Goal: Navigation & Orientation: Find specific page/section

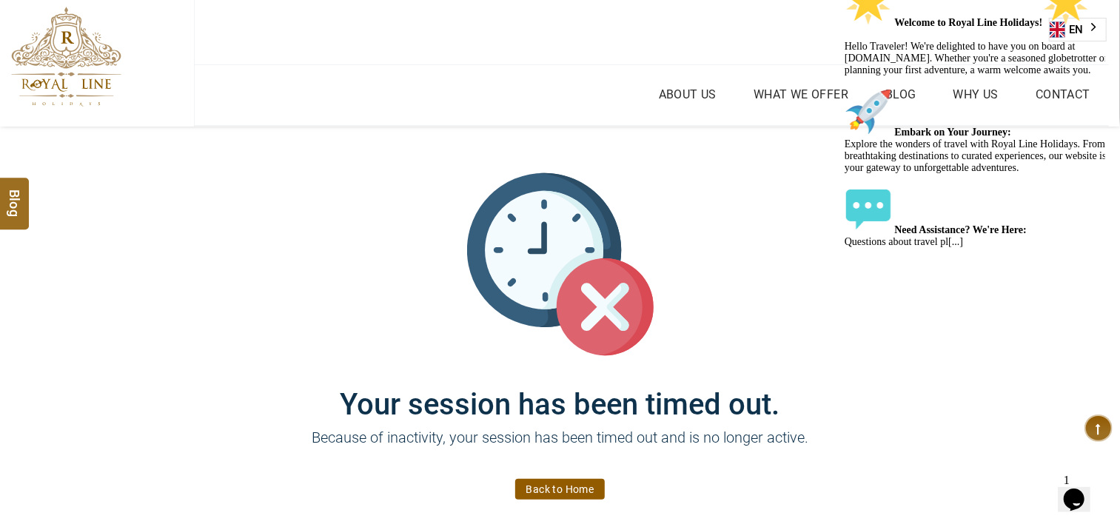
drag, startPoint x: 0, startPoint y: 0, endPoint x: 212, endPoint y: 355, distance: 414.0
click at [212, 355] on div "Your session has been timed out. Because of inactivity, your session has been t…" at bounding box center [560, 334] width 888 height 415
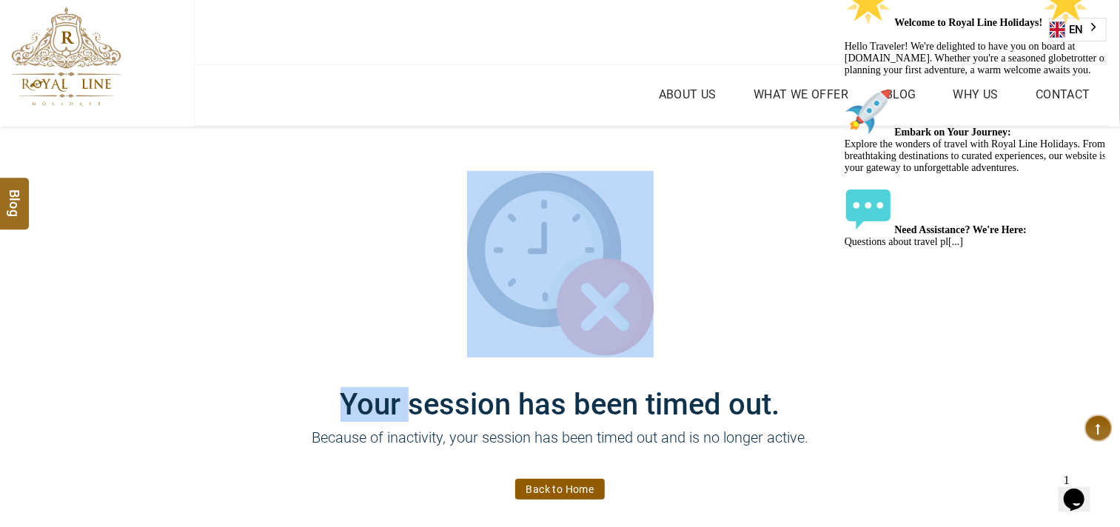
click at [212, 355] on div "Your session has been timed out. Because of inactivity, your session has been t…" at bounding box center [560, 334] width 888 height 415
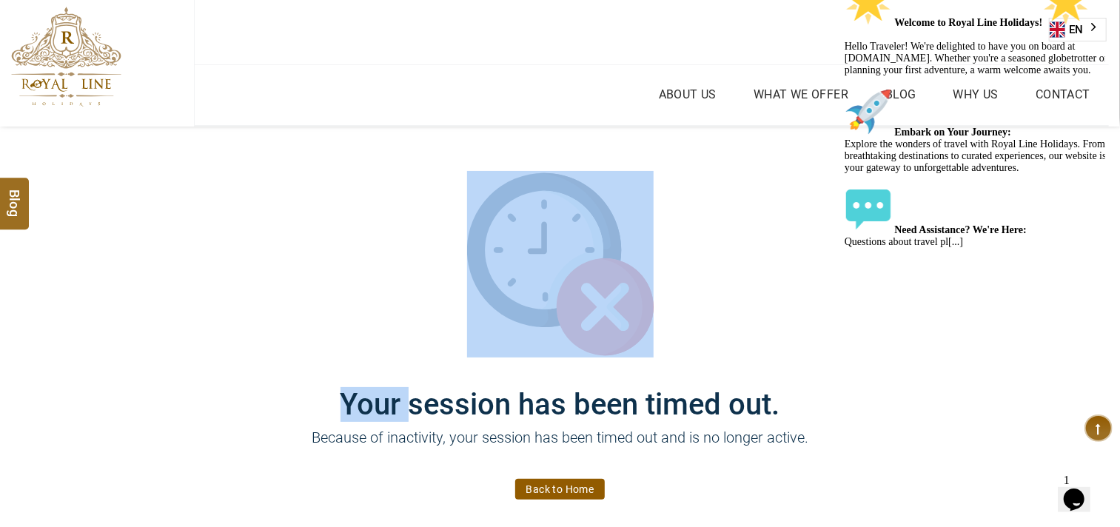
click at [212, 355] on div "Your session has been timed out. Because of inactivity, your session has been t…" at bounding box center [560, 334] width 888 height 415
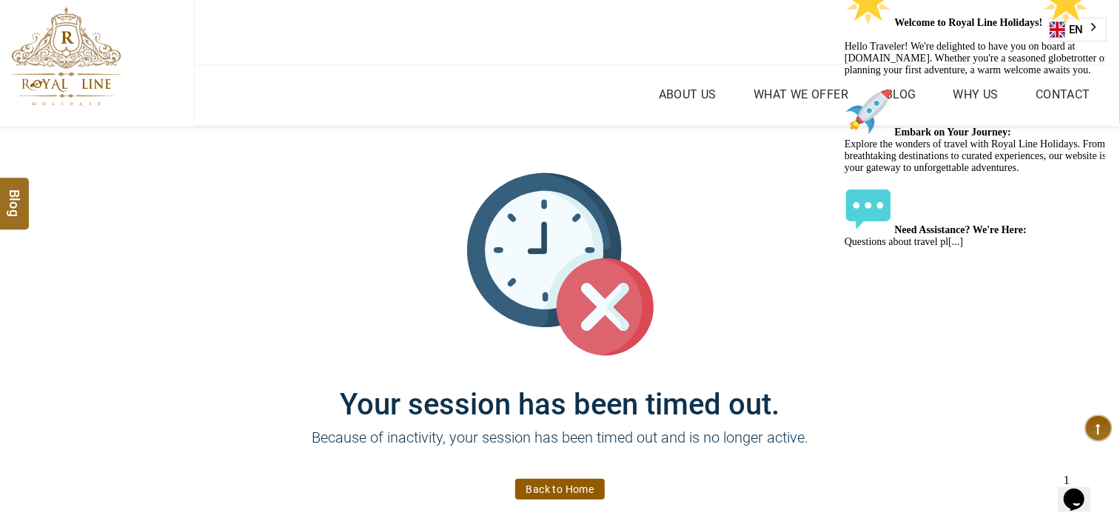
click at [212, 355] on div "Your session has been timed out. Because of inactivity, your session has been t…" at bounding box center [560, 334] width 888 height 415
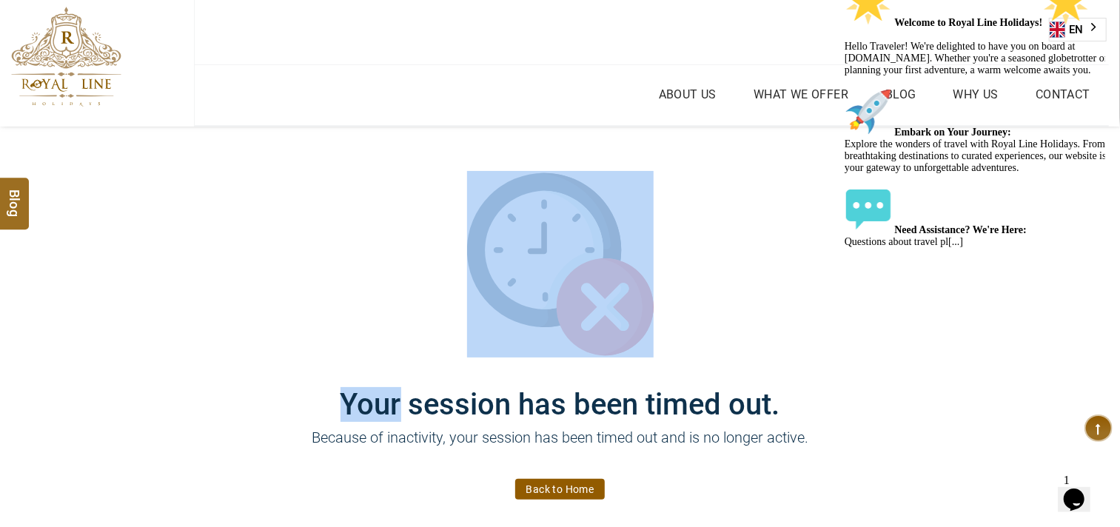
click at [212, 355] on div "Your session has been timed out. Because of inactivity, your session has been t…" at bounding box center [560, 334] width 888 height 415
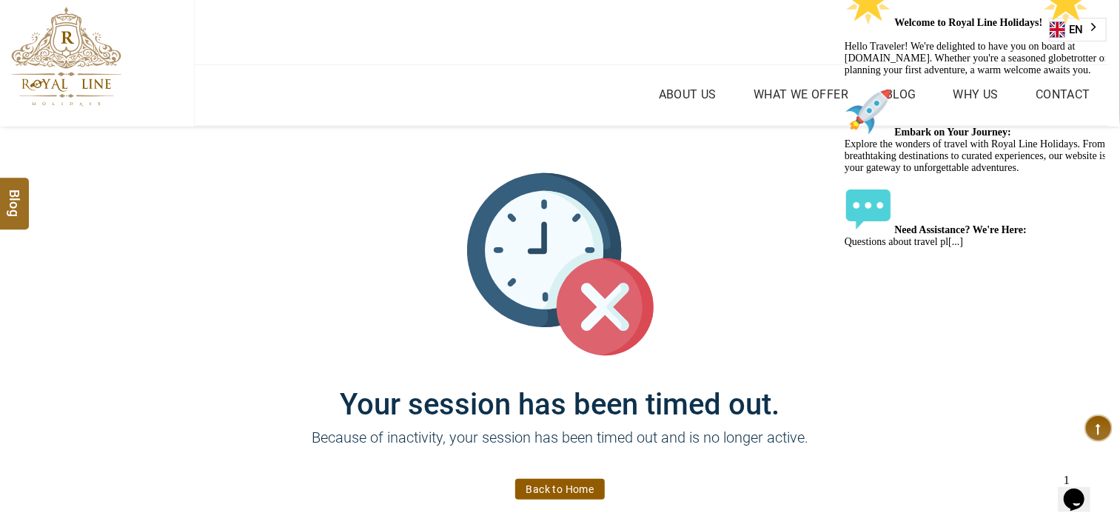
click at [212, 355] on div "Your session has been timed out. Because of inactivity, your session has been t…" at bounding box center [560, 334] width 888 height 415
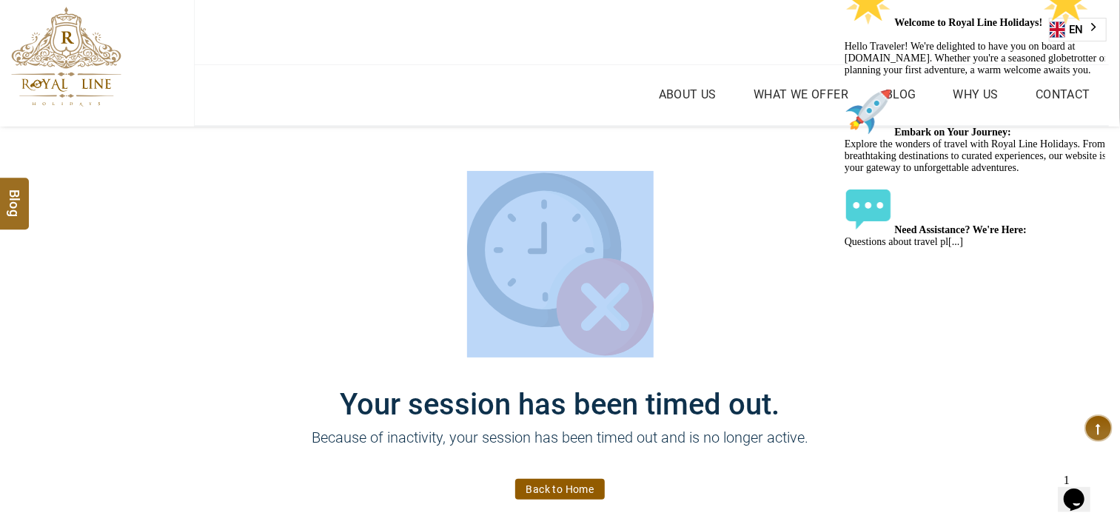
click at [212, 355] on div "Your session has been timed out. Because of inactivity, your session has been t…" at bounding box center [560, 334] width 888 height 415
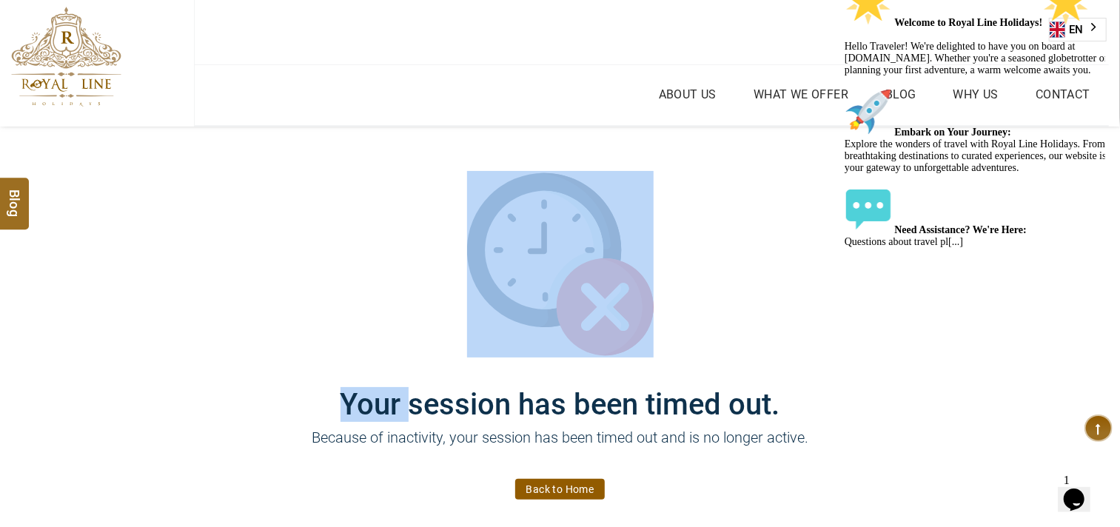
click at [212, 355] on div "Your session has been timed out. Because of inactivity, your session has been t…" at bounding box center [560, 334] width 888 height 415
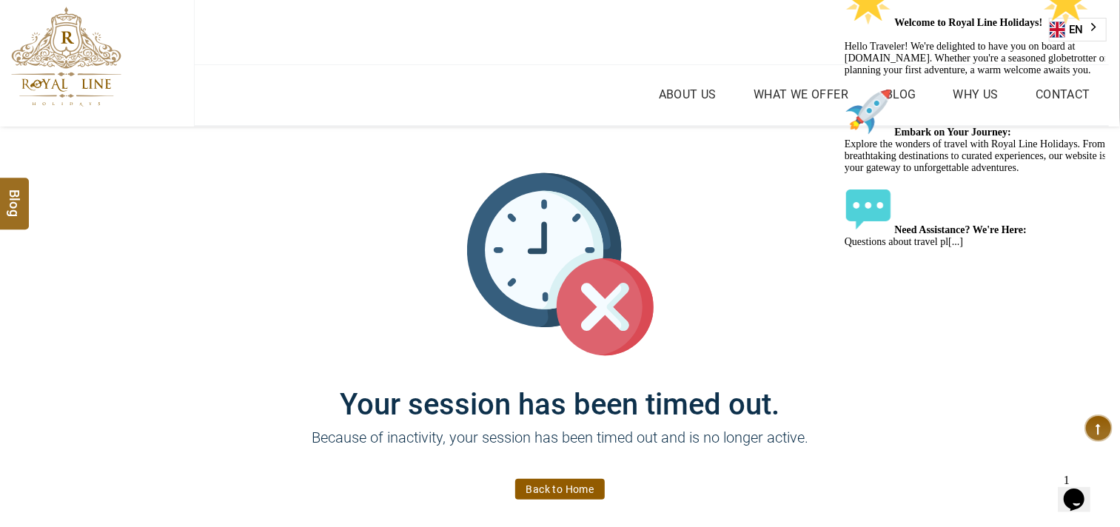
click at [212, 355] on div "Your session has been timed out. Because of inactivity, your session has been t…" at bounding box center [560, 334] width 888 height 415
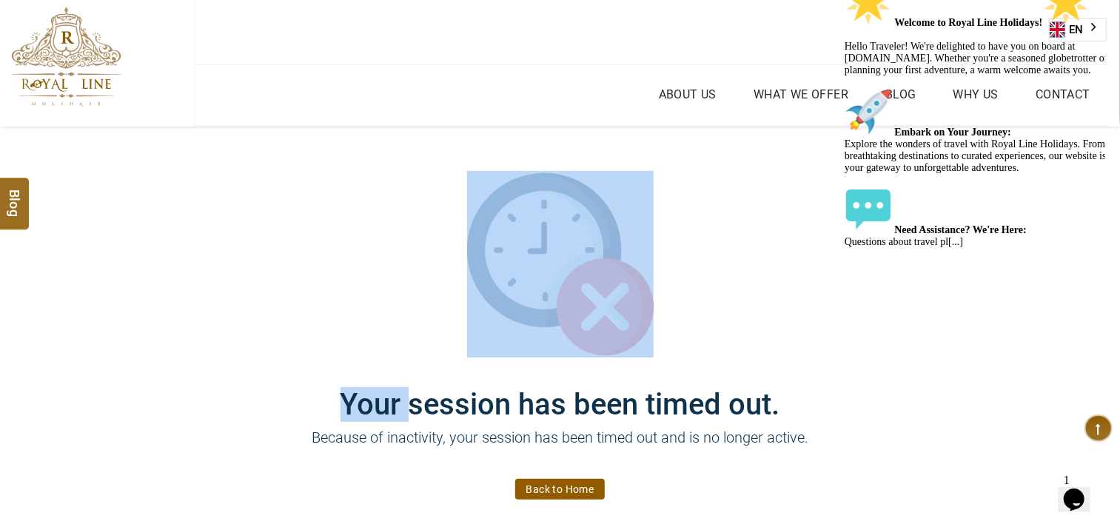
click at [212, 355] on div "Your session has been timed out. Because of inactivity, your session has been t…" at bounding box center [560, 334] width 888 height 415
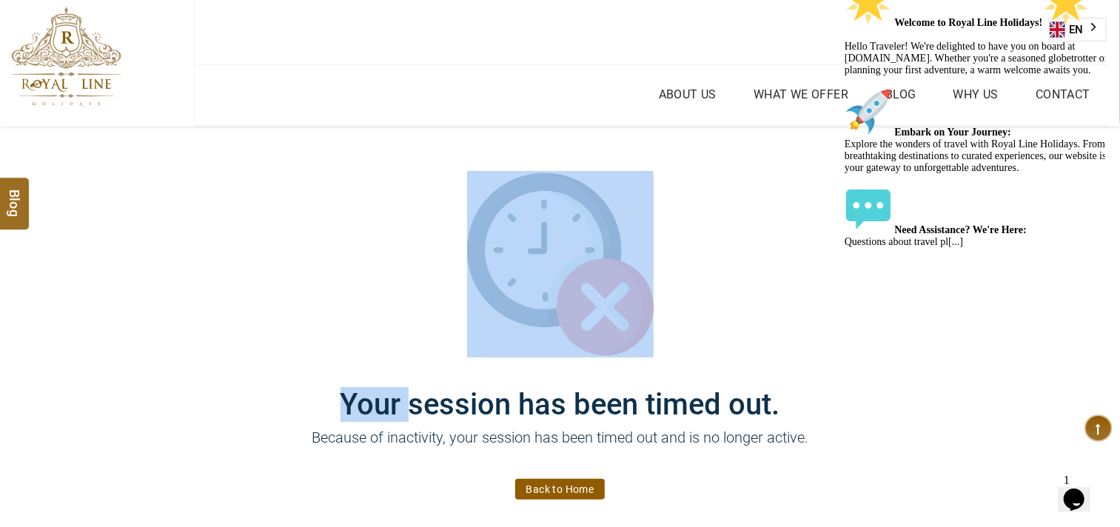
click at [212, 355] on div "Your session has been timed out. Because of inactivity, your session has been t…" at bounding box center [560, 334] width 888 height 415
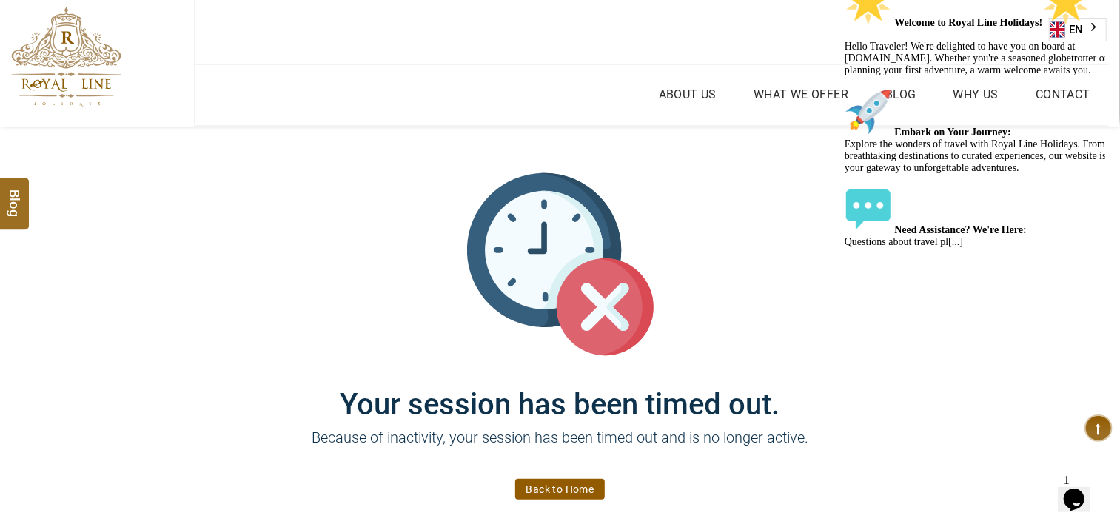
click at [212, 355] on div "Your session has been timed out. Because of inactivity, your session has been t…" at bounding box center [560, 334] width 888 height 415
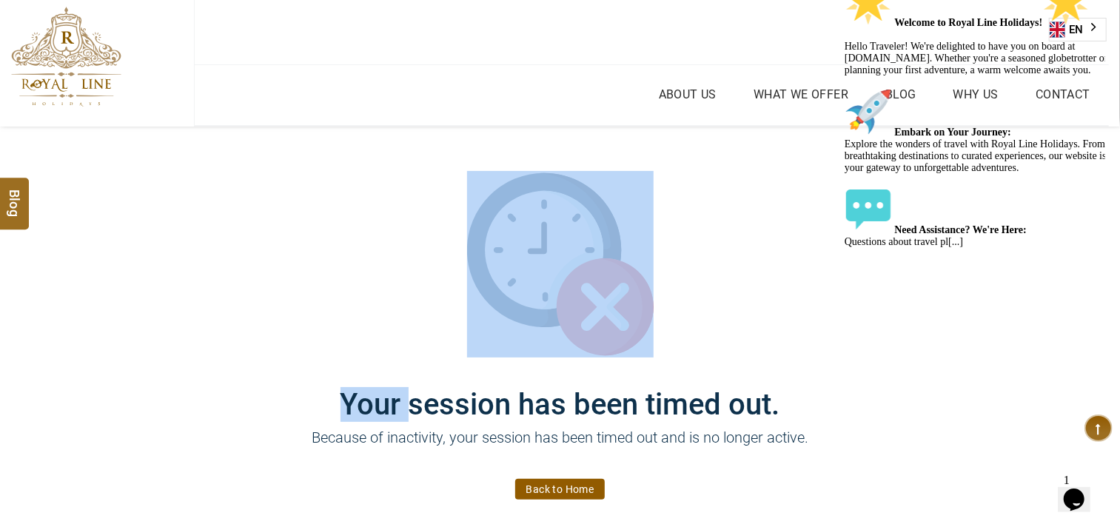
click at [212, 355] on div "Your session has been timed out. Because of inactivity, your session has been t…" at bounding box center [560, 334] width 888 height 415
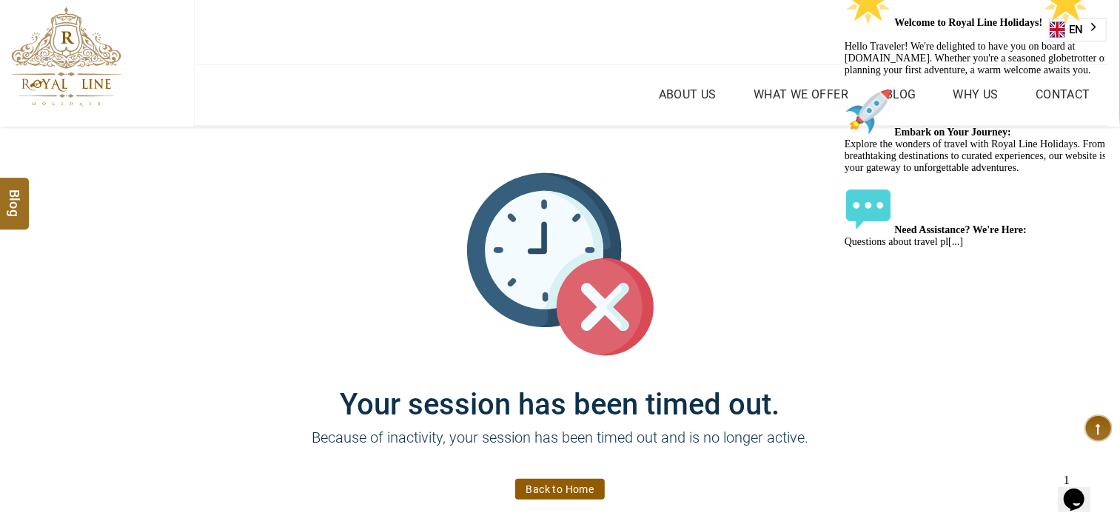
click at [212, 355] on div "Your session has been timed out. Because of inactivity, your session has been t…" at bounding box center [560, 334] width 888 height 415
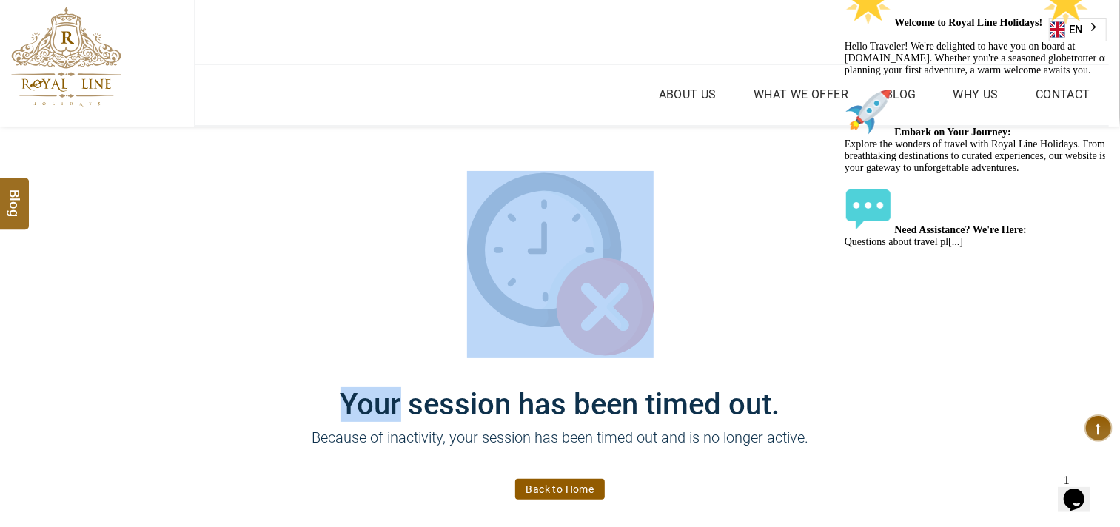
click at [212, 355] on div "Your session has been timed out. Because of inactivity, your session has been t…" at bounding box center [560, 334] width 888 height 415
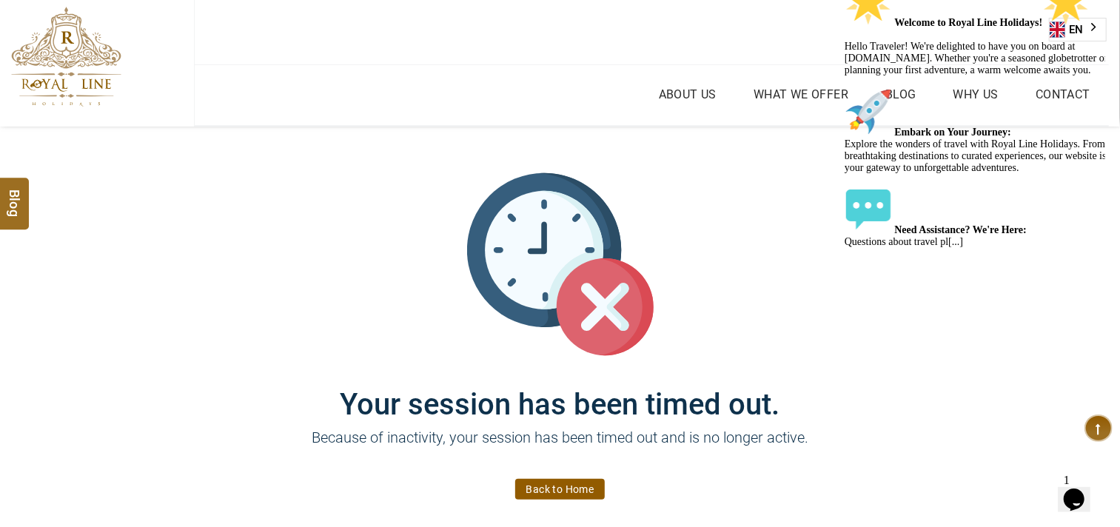
click at [212, 355] on div "Your session has been timed out. Because of inactivity, your session has been t…" at bounding box center [560, 334] width 888 height 415
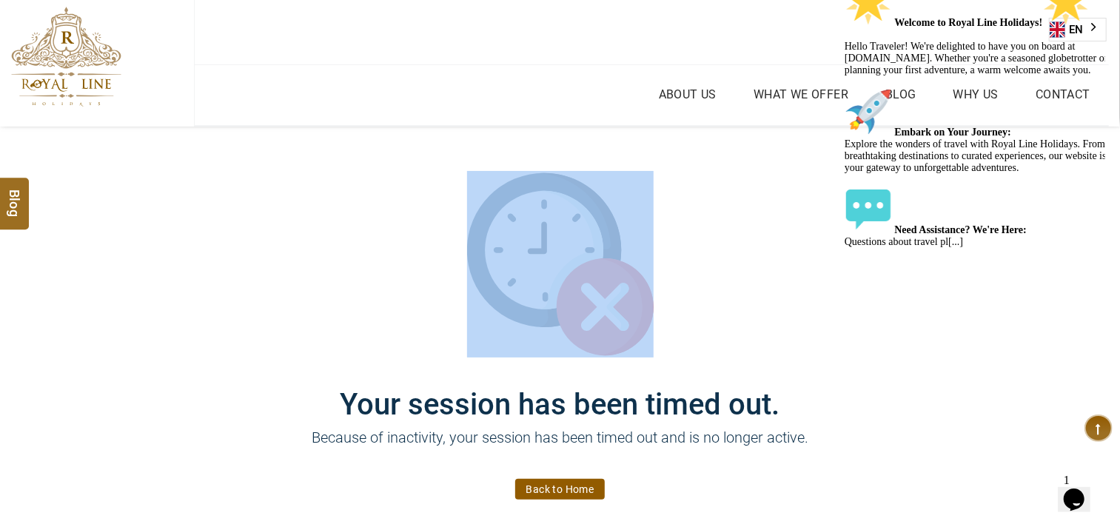
click at [212, 355] on div "Your session has been timed out. Because of inactivity, your session has been t…" at bounding box center [560, 334] width 888 height 415
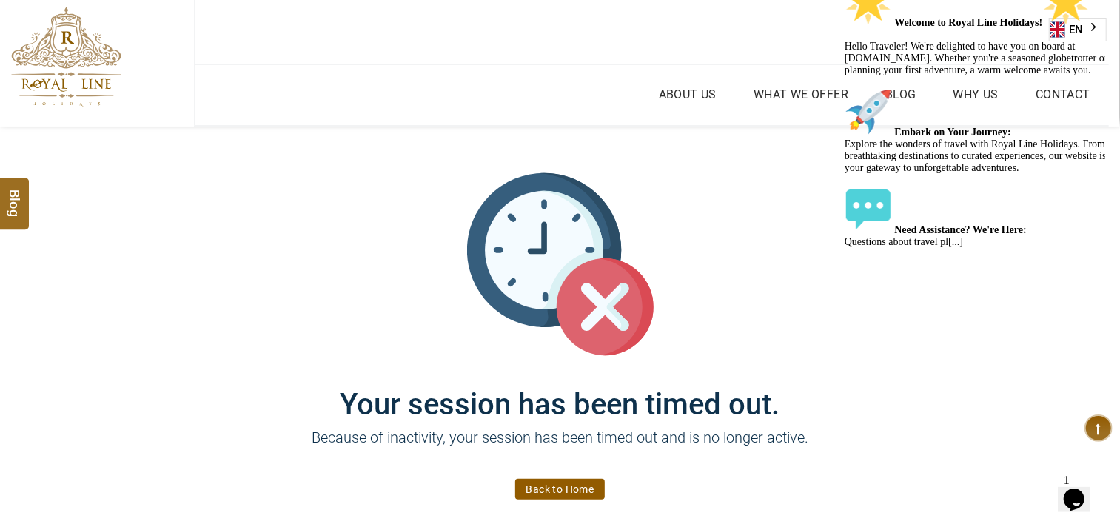
click at [212, 355] on div "Your session has been timed out. Because of inactivity, your session has been t…" at bounding box center [560, 334] width 888 height 415
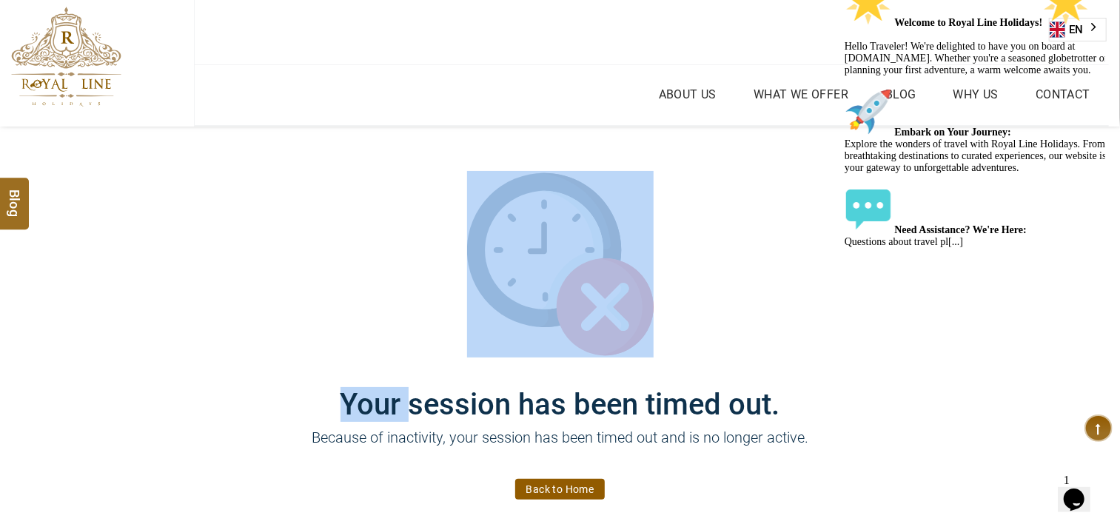
click at [212, 355] on div "Your session has been timed out. Because of inactivity, your session has been t…" at bounding box center [560, 334] width 888 height 415
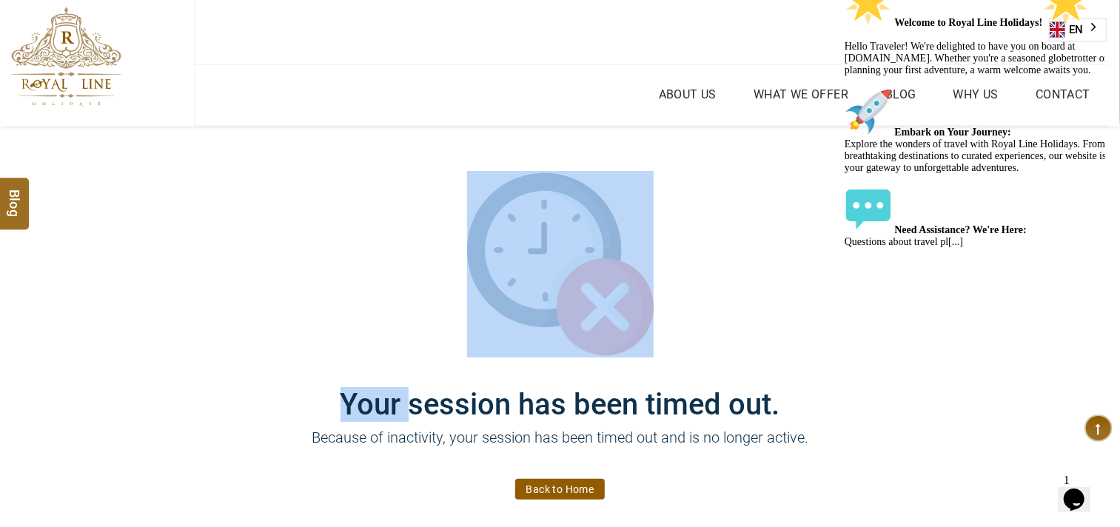
click at [212, 355] on div "Your session has been timed out. Because of inactivity, your session has been t…" at bounding box center [560, 334] width 888 height 415
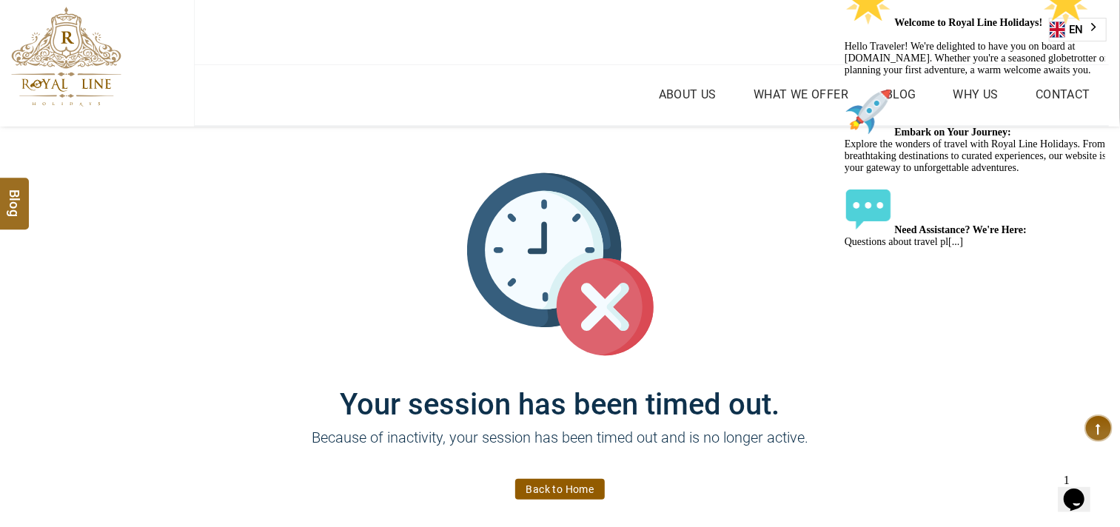
click at [212, 355] on div "Your session has been timed out. Because of inactivity, your session has been t…" at bounding box center [560, 334] width 888 height 415
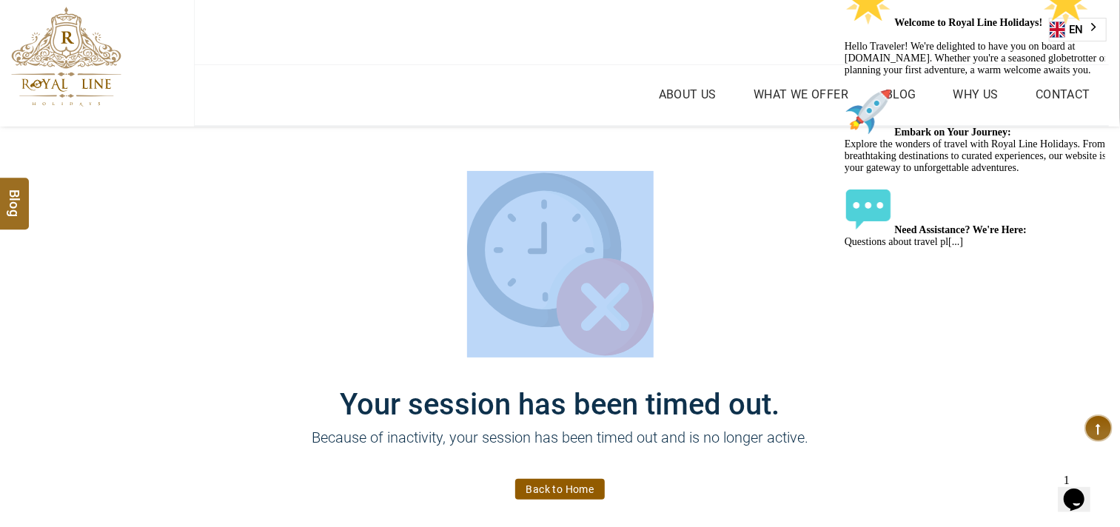
click at [212, 355] on div "Your session has been timed out. Because of inactivity, your session has been t…" at bounding box center [560, 334] width 888 height 415
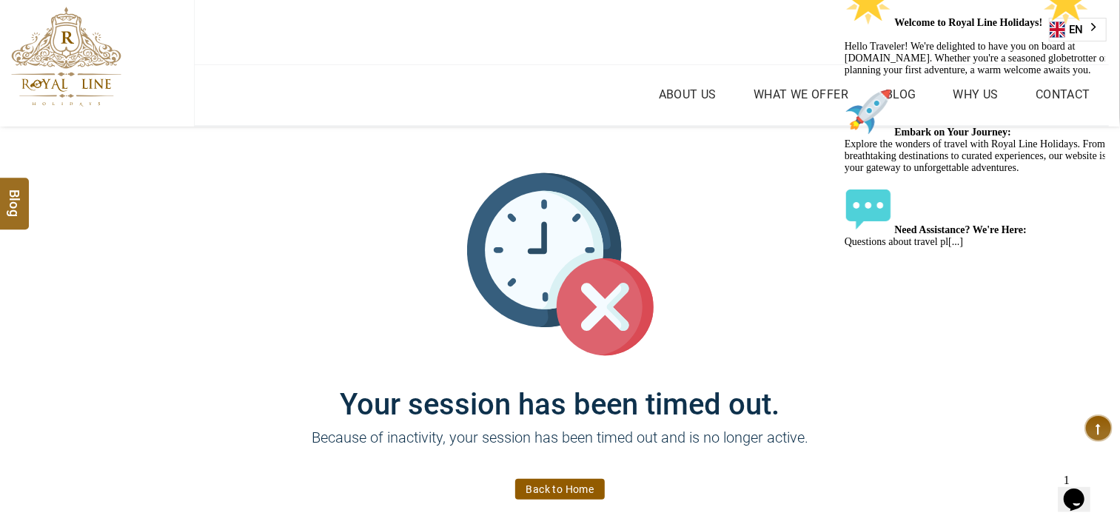
click at [212, 355] on div "Your session has been timed out. Because of inactivity, your session has been t…" at bounding box center [560, 334] width 888 height 415
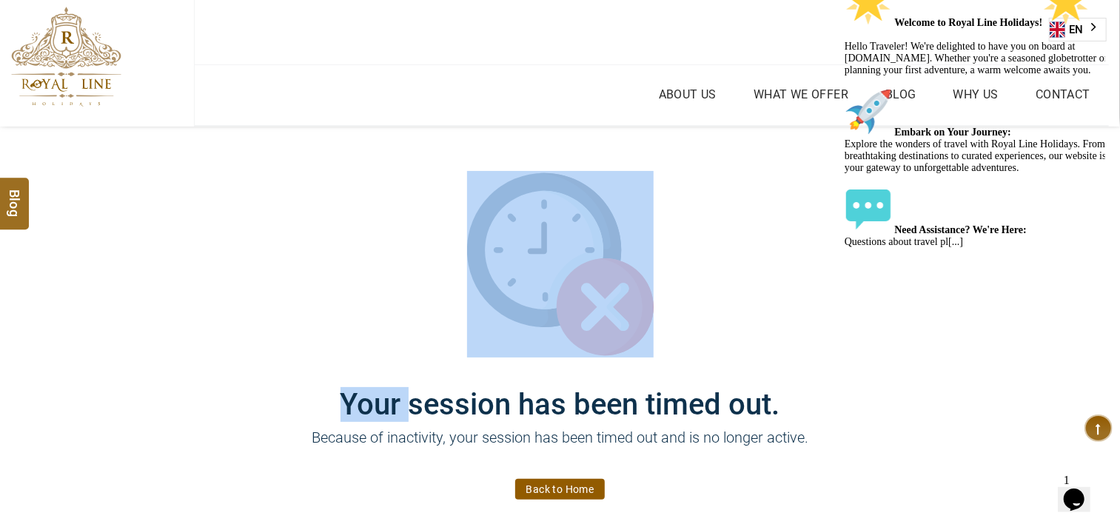
click at [212, 355] on div "Your session has been timed out. Because of inactivity, your session has been t…" at bounding box center [560, 334] width 888 height 415
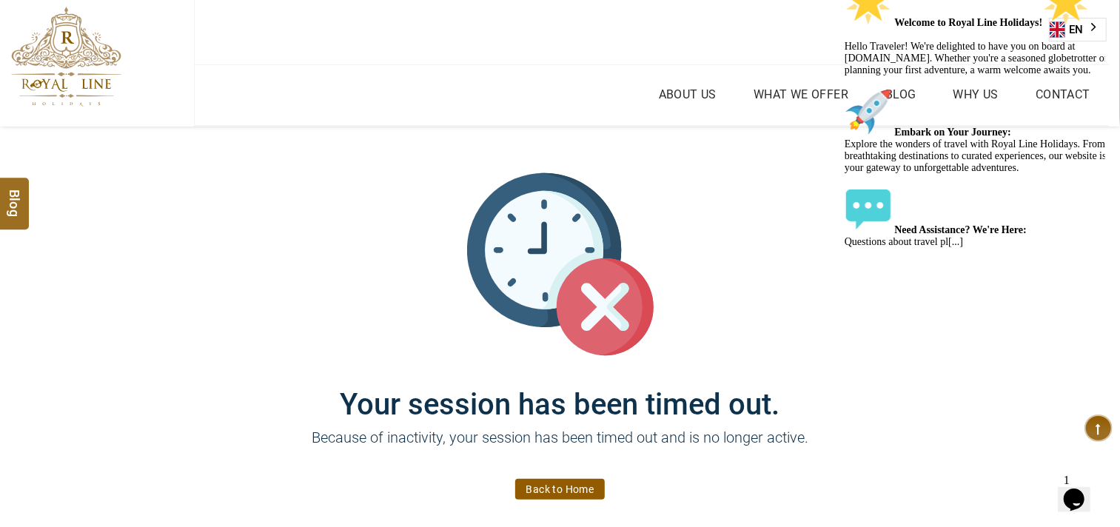
click at [212, 355] on div "Your session has been timed out. Because of inactivity, your session has been t…" at bounding box center [560, 334] width 888 height 415
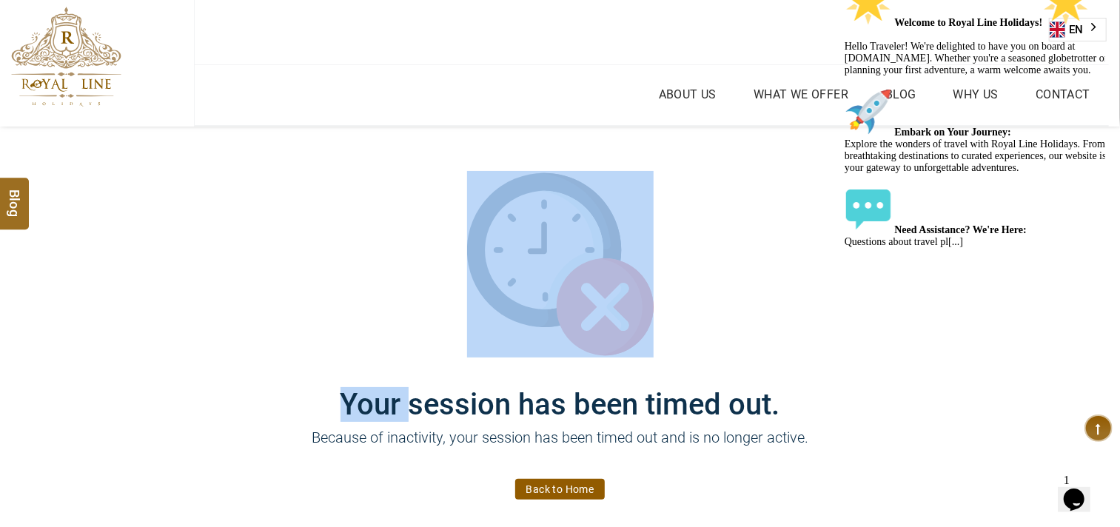
click at [212, 355] on div "Your session has been timed out. Because of inactivity, your session has been t…" at bounding box center [560, 334] width 888 height 415
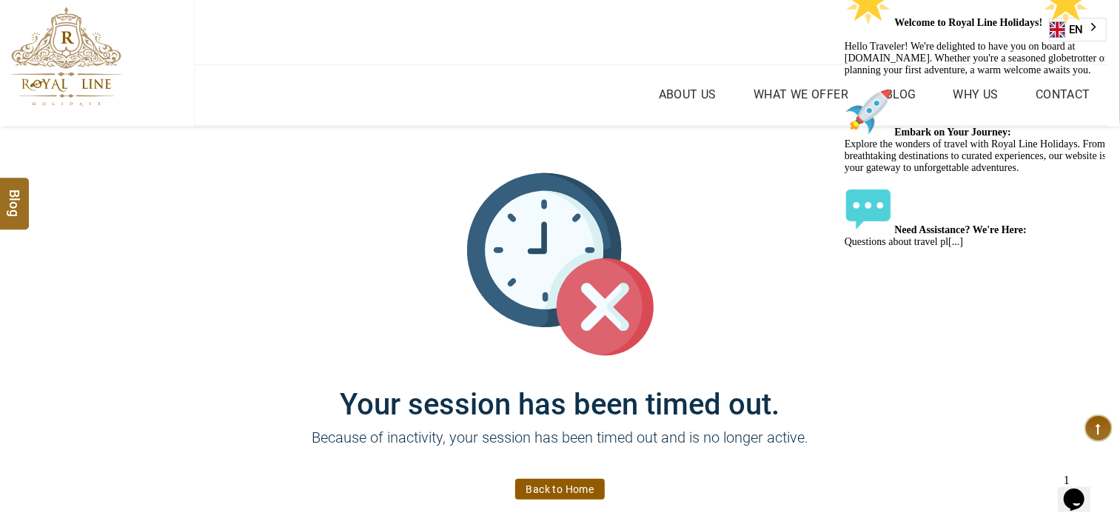
click at [212, 355] on div "Your session has been timed out. Because of inactivity, your session has been t…" at bounding box center [560, 334] width 888 height 415
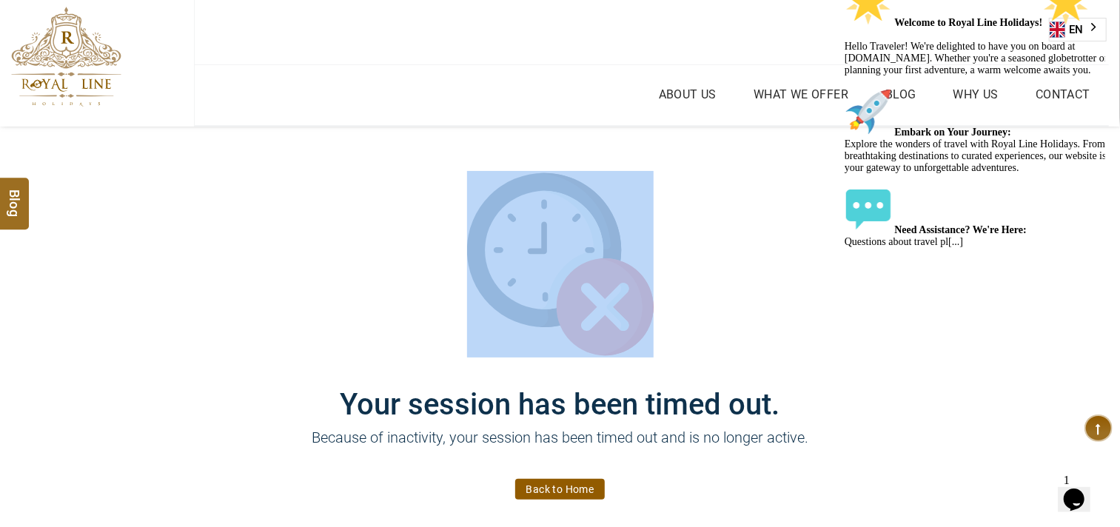
click at [212, 355] on div "Your session has been timed out. Because of inactivity, your session has been t…" at bounding box center [560, 334] width 888 height 415
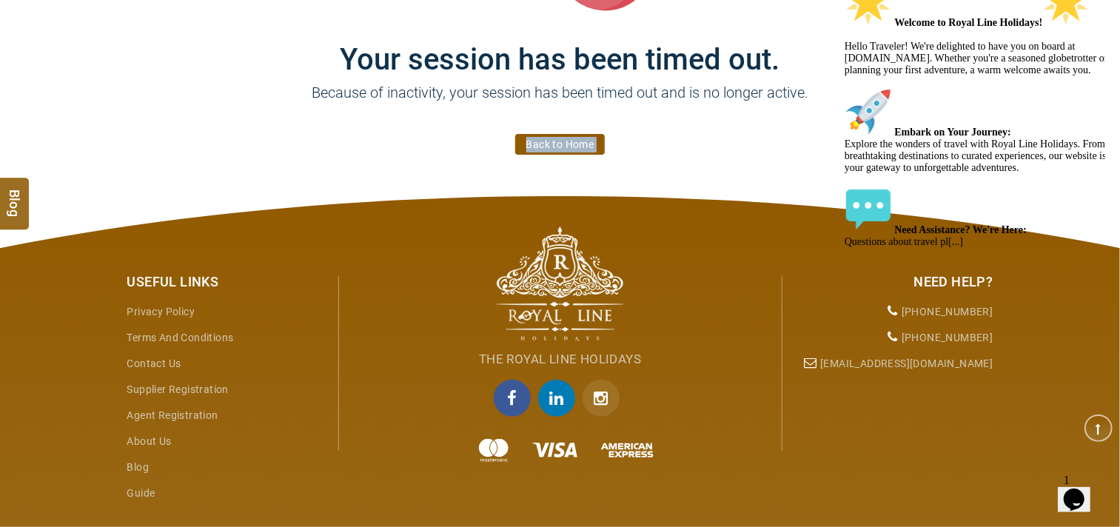
drag, startPoint x: 0, startPoint y: 559, endPoint x: 657, endPoint y: 515, distance: 658.1
click at [304, 526] on html "AED AED EUR € USD $ INR ₹ THB ฿ IDR Rp BHD BHD TRY ₺ Credit Limit EN HE AR ES P…" at bounding box center [560, 120] width 1120 height 930
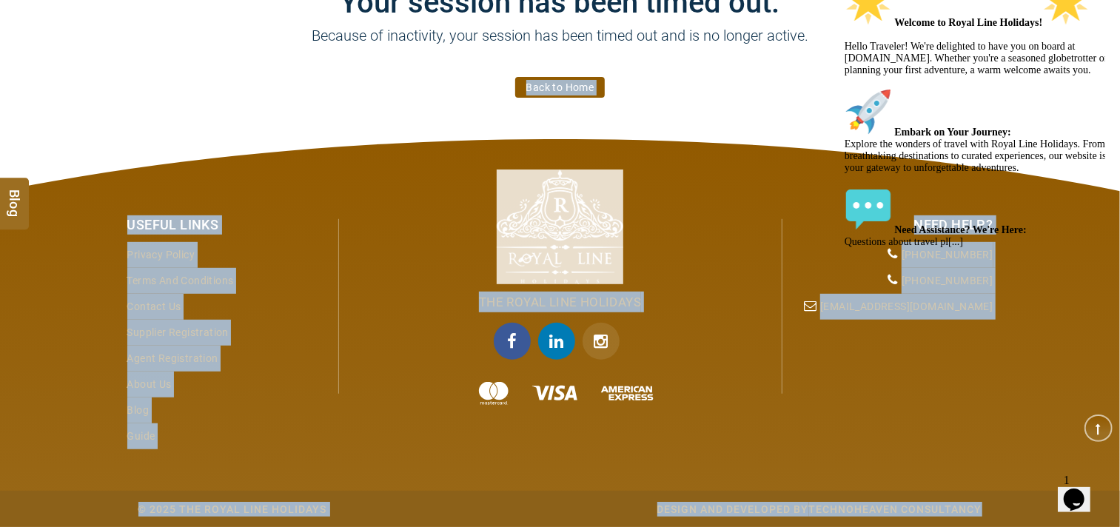
click at [780, 423] on div "The Royal Line Holidays" at bounding box center [560, 315] width 444 height 218
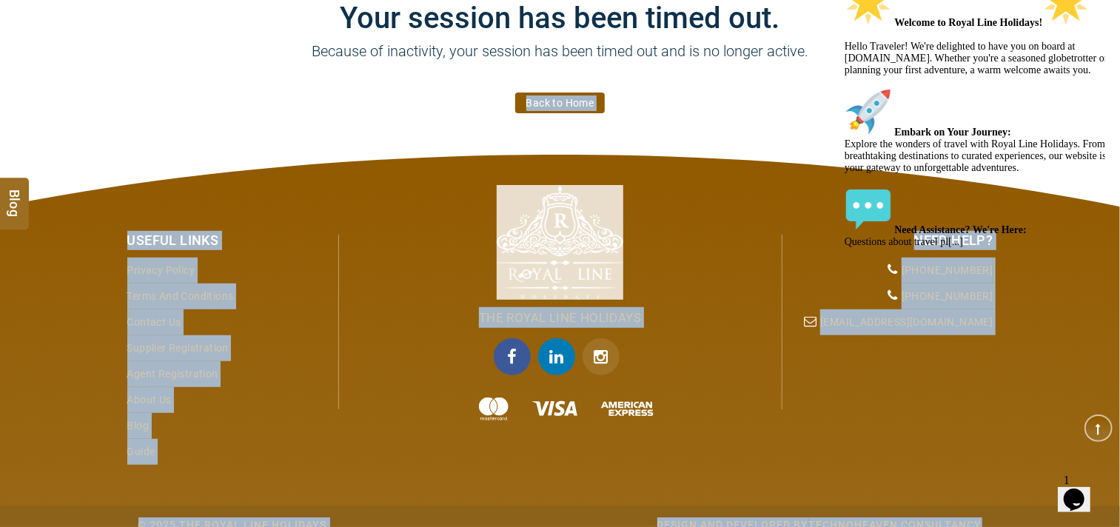
click at [776, 420] on div "The Royal Line Holidays" at bounding box center [560, 330] width 444 height 218
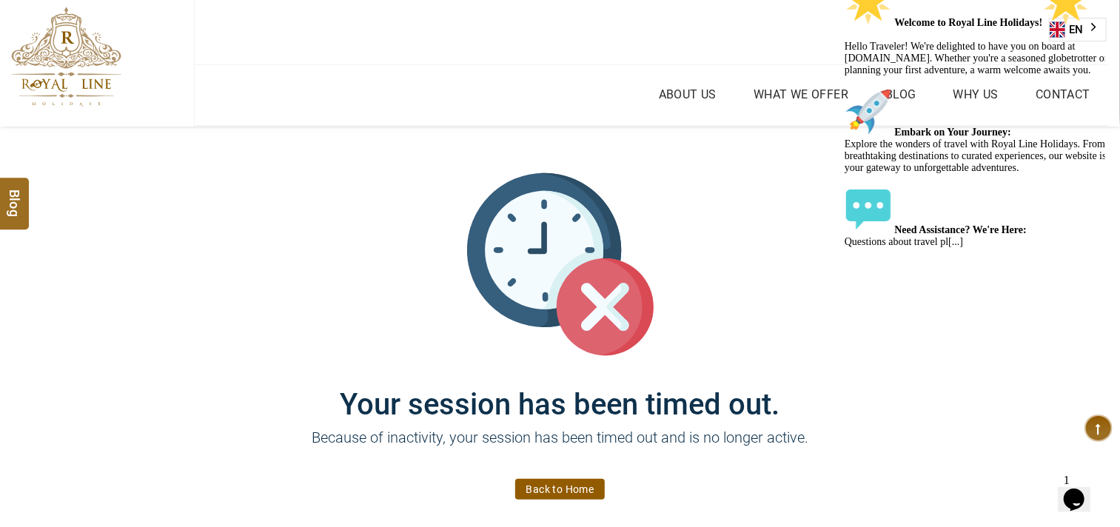
click at [190, 283] on div "Your session has been timed out. Because of inactivity, your session has been t…" at bounding box center [560, 334] width 888 height 415
click at [221, 299] on div "Your session has been timed out. Because of inactivity, your session has been t…" at bounding box center [560, 334] width 888 height 415
click at [190, 320] on div "Your session has been timed out. Because of inactivity, your session has been t…" at bounding box center [560, 334] width 888 height 415
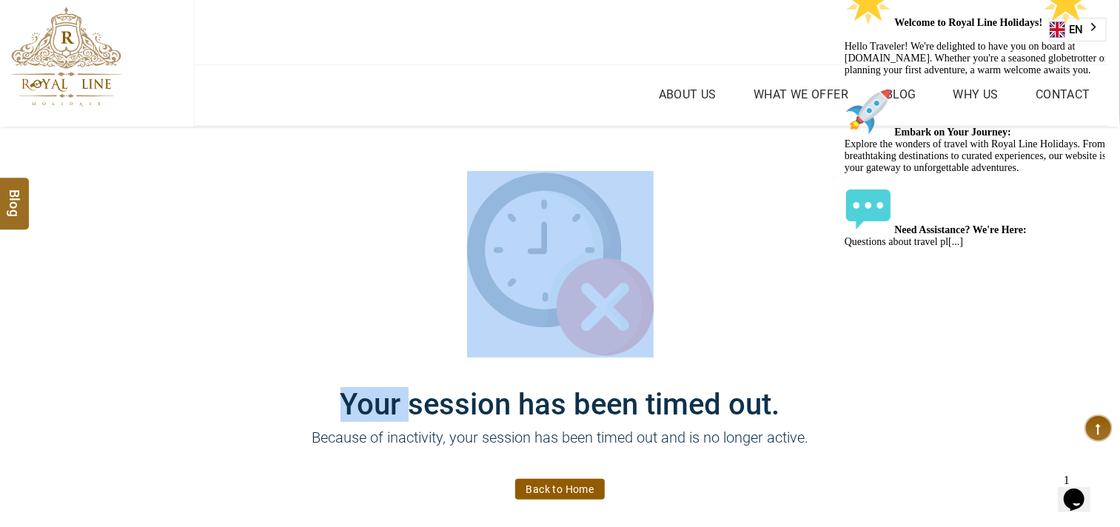
click at [190, 320] on div "Your session has been timed out. Because of inactivity, your session has been t…" at bounding box center [560, 334] width 888 height 415
click at [203, 300] on div "Your session has been timed out. Because of inactivity, your session has been t…" at bounding box center [560, 334] width 888 height 415
click at [267, 240] on div "Your session has been timed out. Because of inactivity, your session has been t…" at bounding box center [560, 334] width 888 height 415
drag, startPoint x: 267, startPoint y: 240, endPoint x: 333, endPoint y: 170, distance: 96.3
click at [269, 240] on div "Your session has been timed out. Because of inactivity, your session has been t…" at bounding box center [560, 334] width 888 height 415
